Goal: Information Seeking & Learning: Learn about a topic

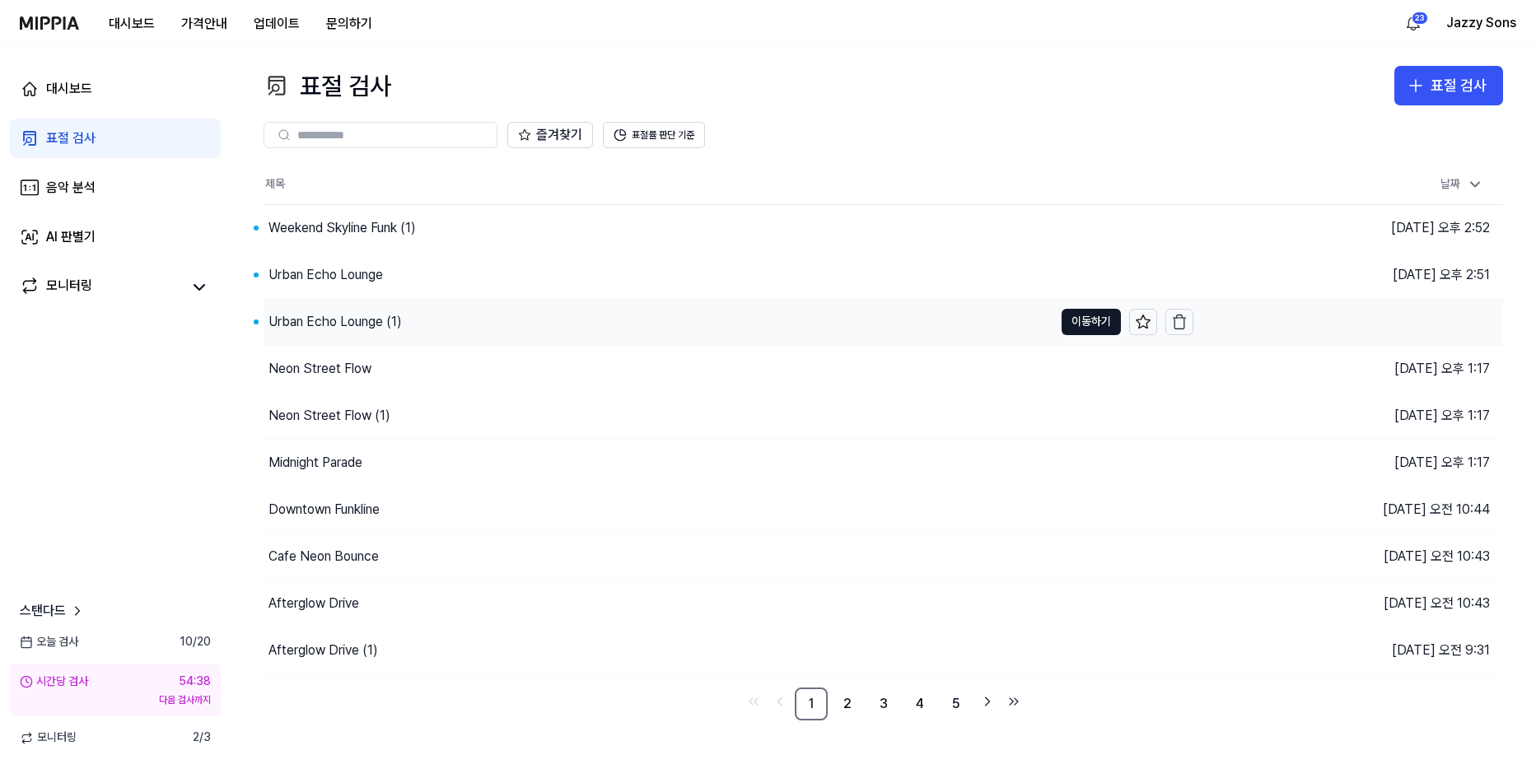
click at [344, 319] on div "Urban Echo Lounge (1)" at bounding box center [335, 322] width 133 height 20
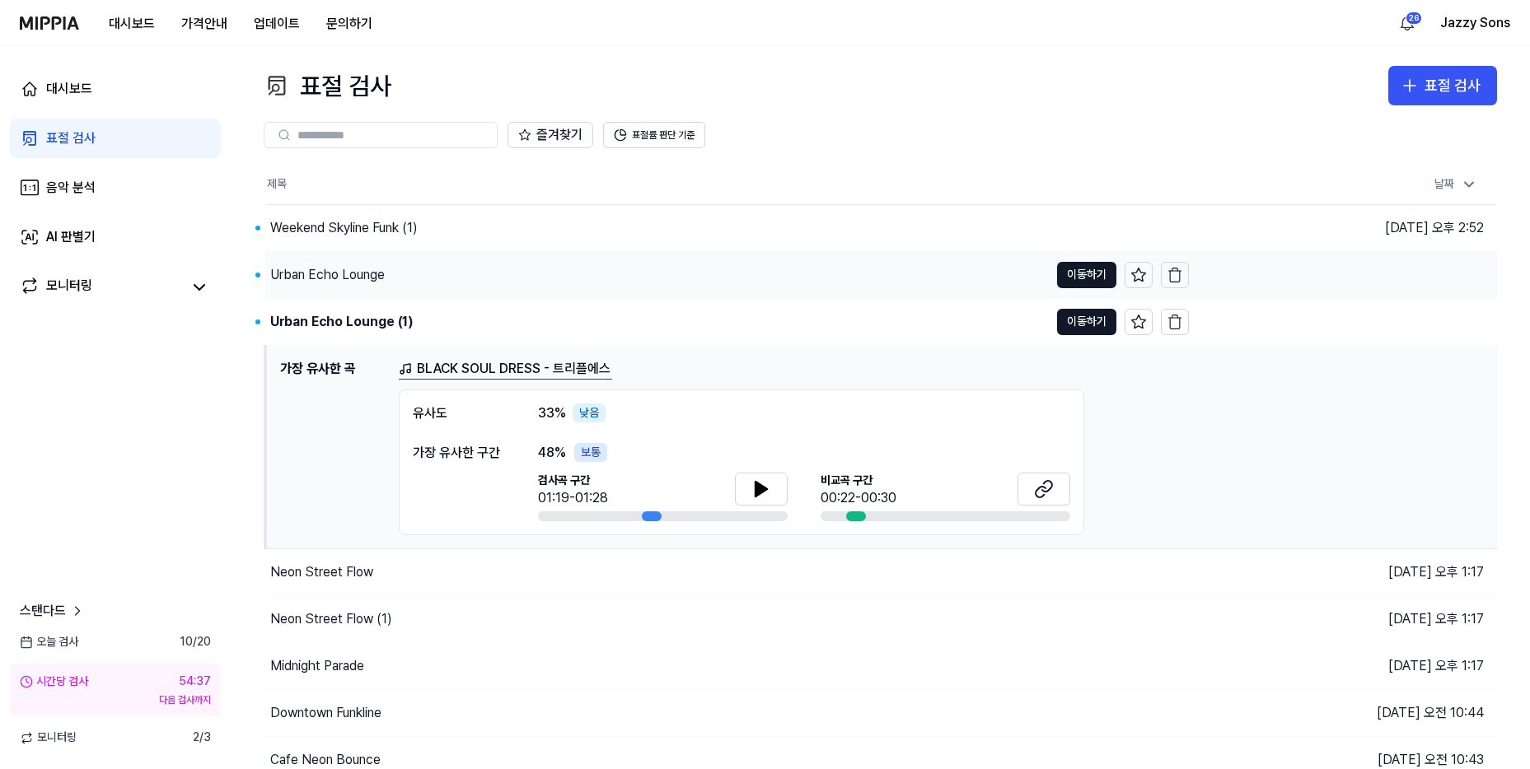
click at [297, 274] on div "Urban Echo Lounge" at bounding box center [327, 275] width 114 height 20
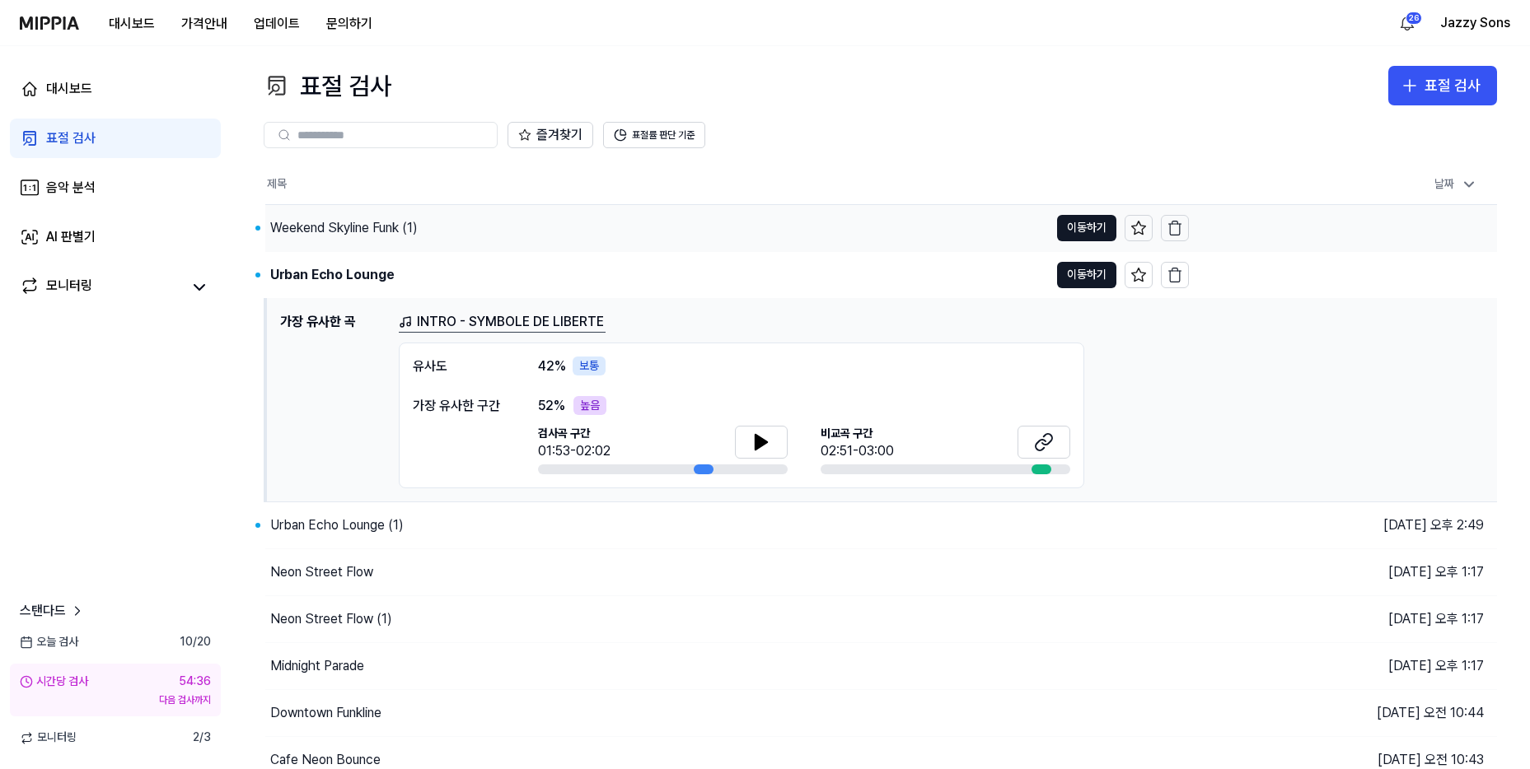
click at [326, 223] on div "Weekend Skyline Funk (1)" at bounding box center [343, 228] width 147 height 20
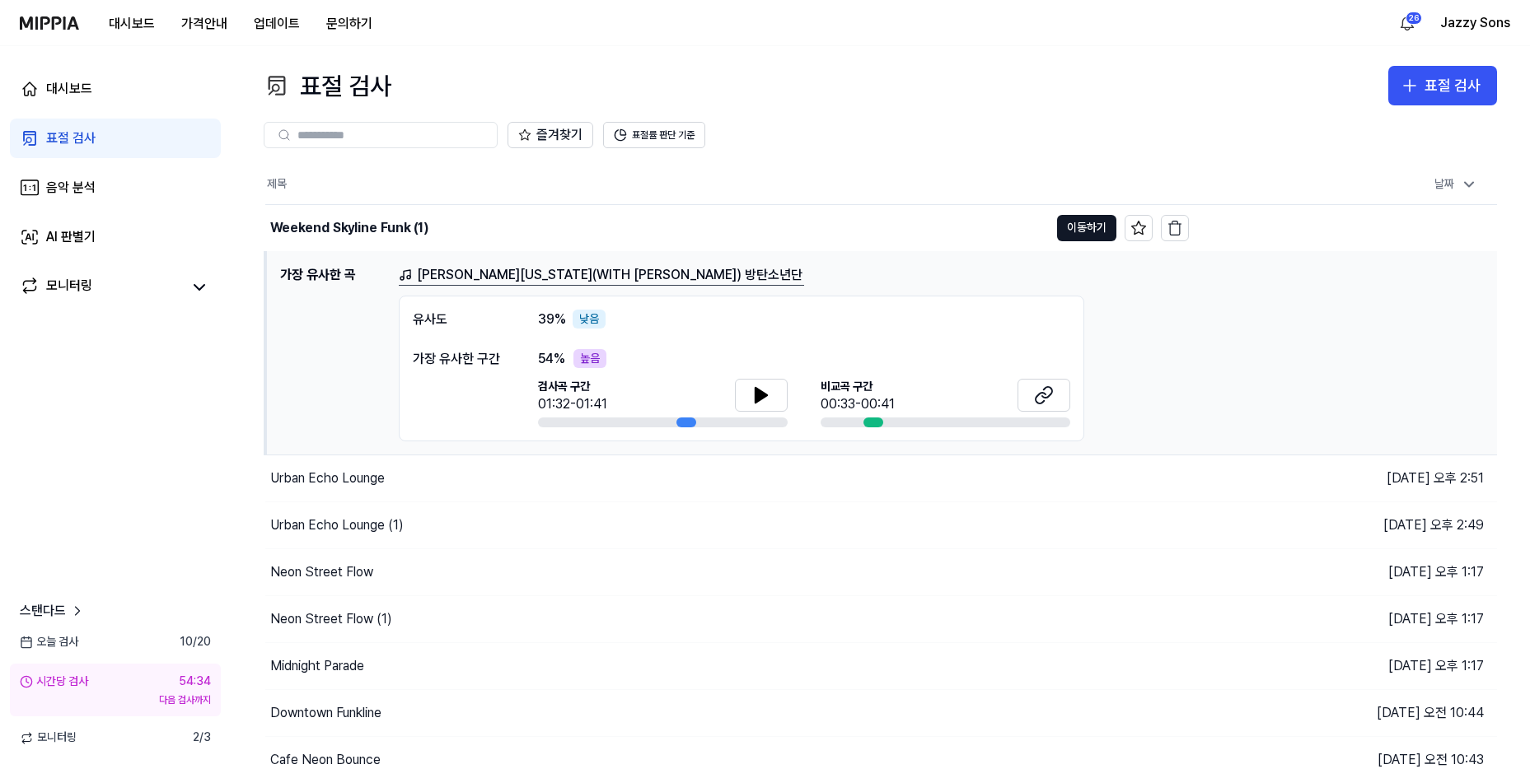
click at [882, 106] on div "즐겨찾기 표절률 판단 기준" at bounding box center [880, 134] width 1233 height 59
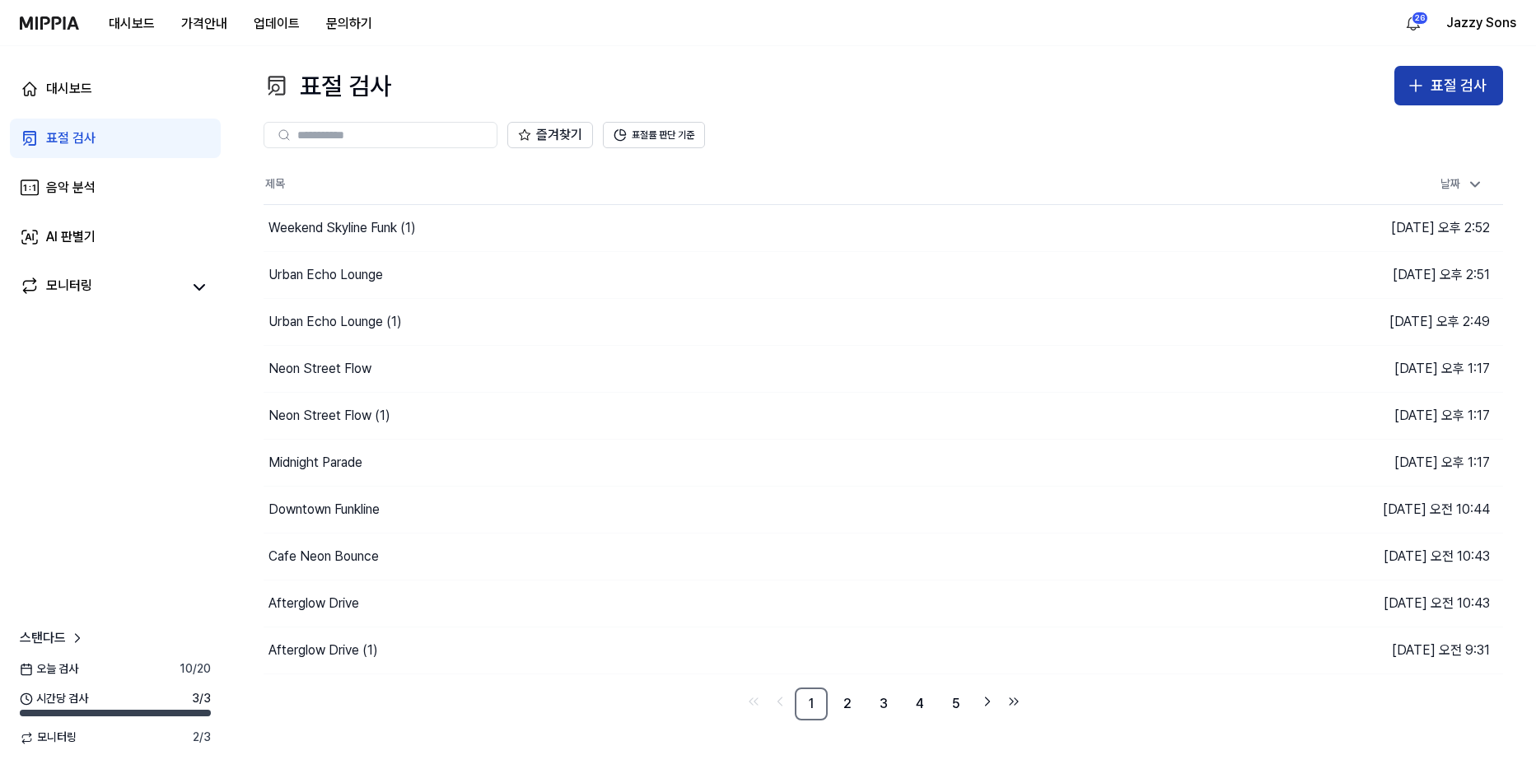
click at [1418, 77] on icon "button" at bounding box center [1416, 86] width 20 height 20
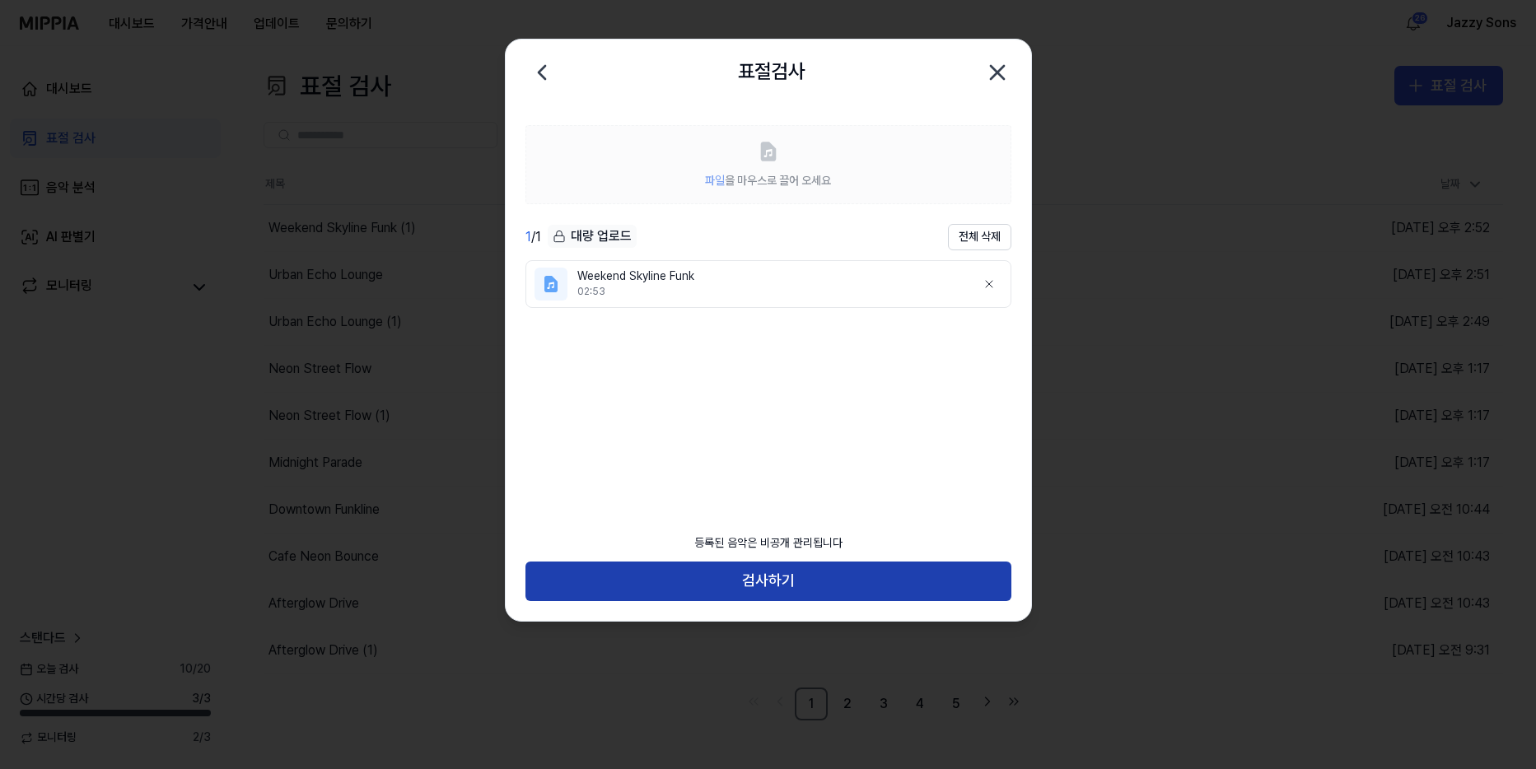
click at [807, 587] on button "검사하기" at bounding box center [769, 582] width 486 height 40
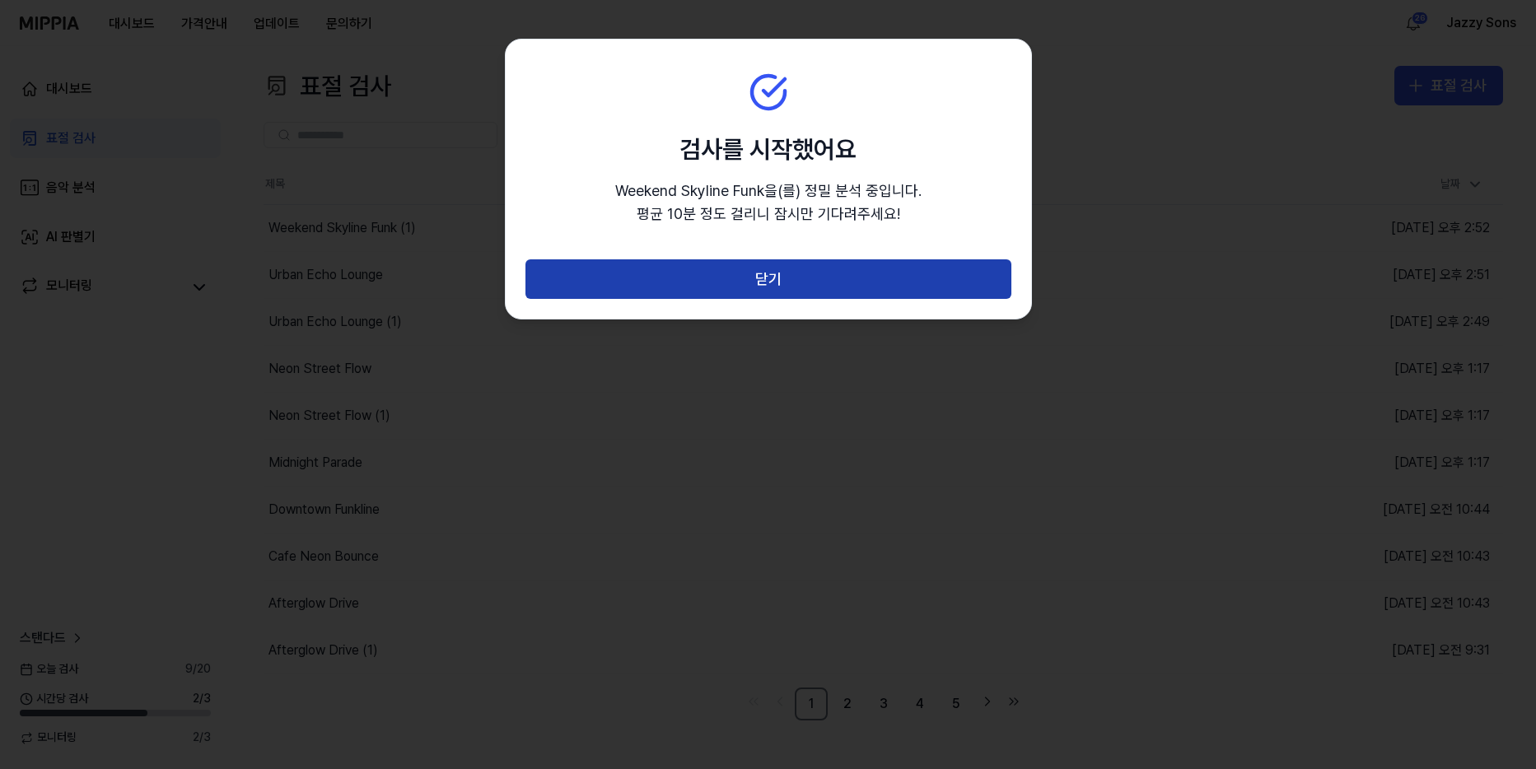
click at [733, 295] on button "닫기" at bounding box center [769, 279] width 486 height 40
